Goal: Task Accomplishment & Management: Use online tool/utility

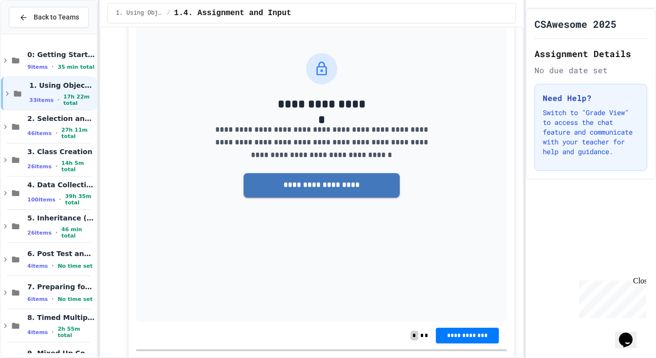
scroll to position [4483, 0]
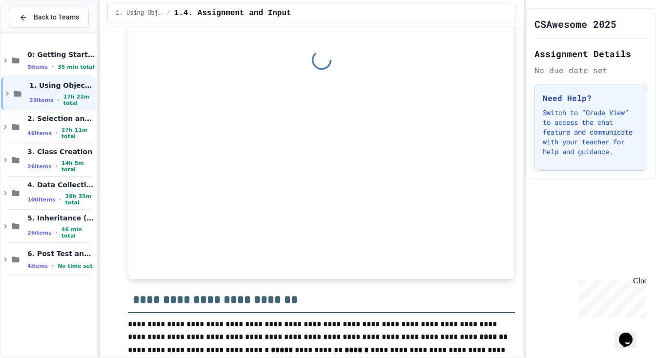
scroll to position [3253, 0]
